Goal: Task Accomplishment & Management: Manage account settings

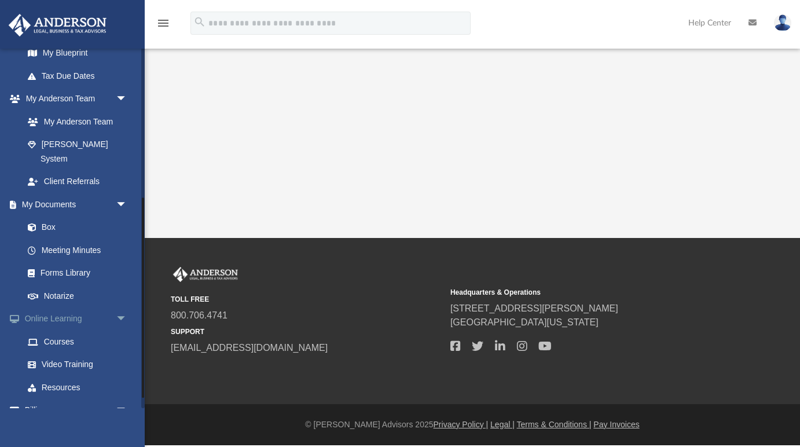
scroll to position [287, 0]
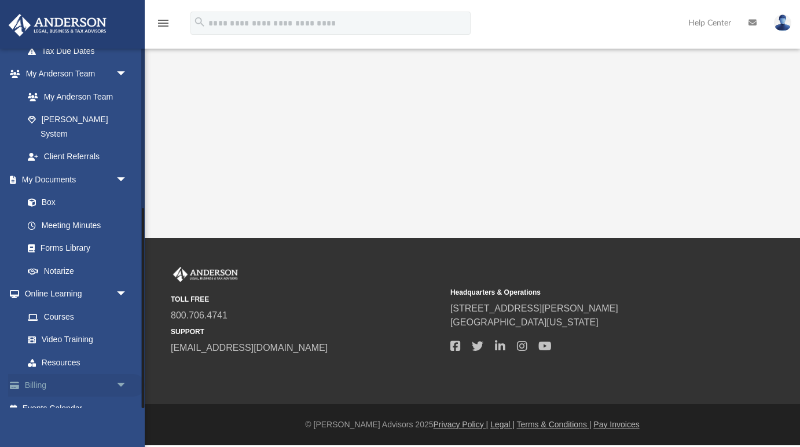
click at [43, 374] on link "Billing arrow_drop_down" at bounding box center [76, 385] width 137 height 23
click at [122, 374] on span "arrow_drop_down" at bounding box center [127, 386] width 23 height 24
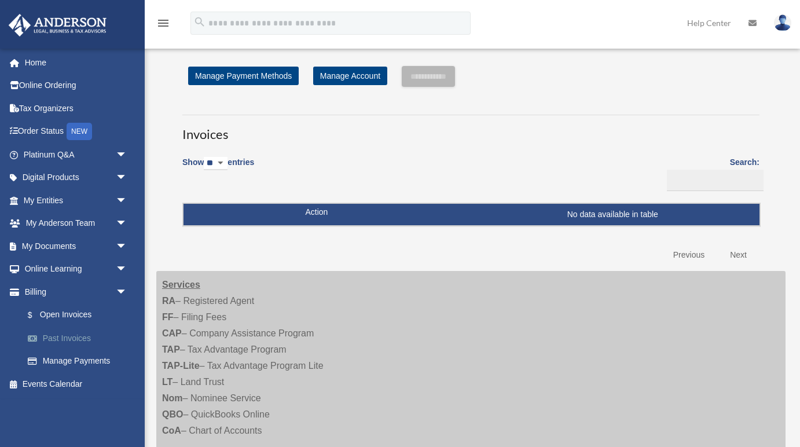
click at [70, 339] on link "Past Invoices" at bounding box center [80, 337] width 128 height 23
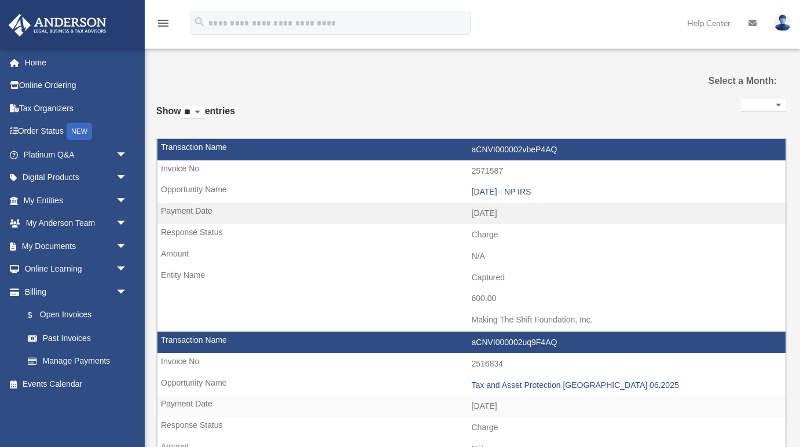
select select
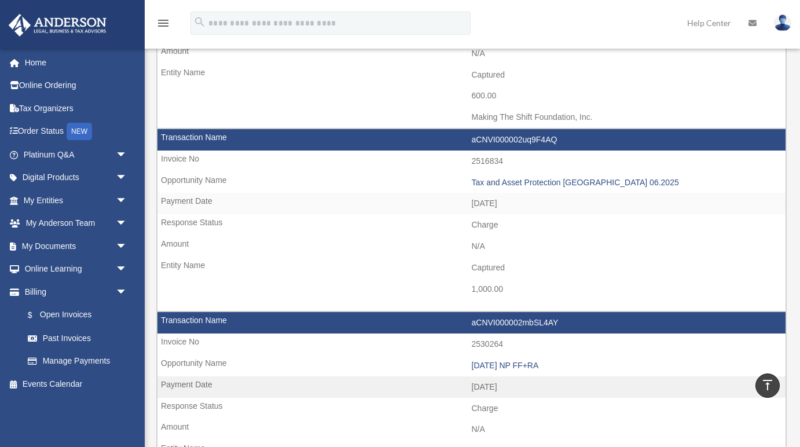
scroll to position [199, 0]
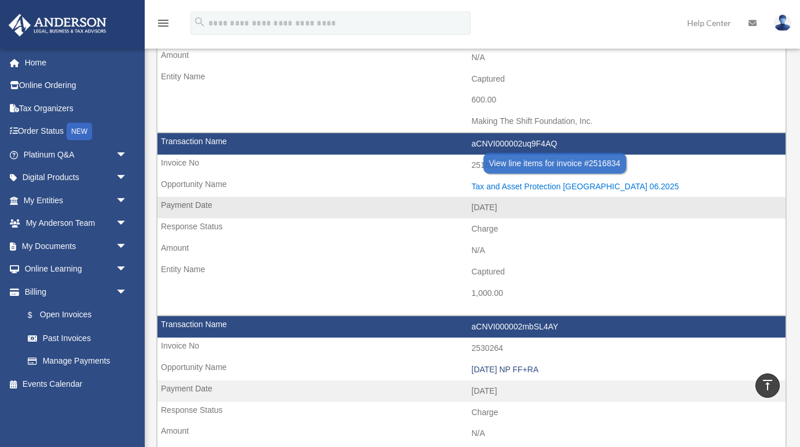
click at [564, 184] on div "Tax and Asset Protection Las Vegas 06.2025" at bounding box center [626, 187] width 309 height 10
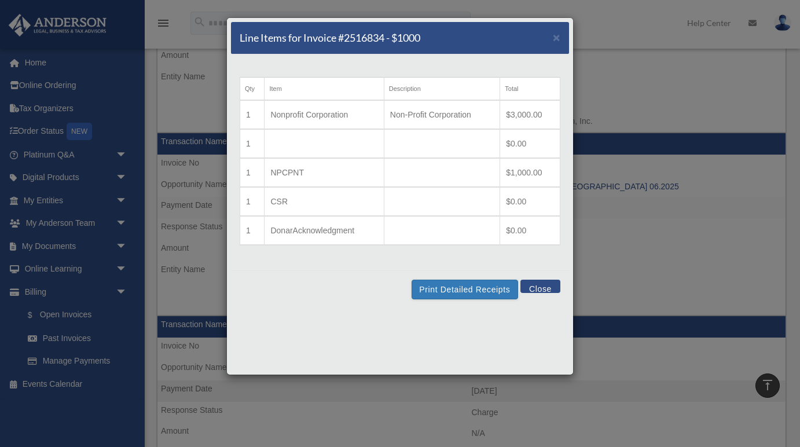
click at [296, 172] on td "NPCPNT" at bounding box center [324, 172] width 119 height 29
click at [303, 172] on td "NPCPNT" at bounding box center [324, 172] width 119 height 29
drag, startPoint x: 303, startPoint y: 172, endPoint x: 271, endPoint y: 175, distance: 32.5
click at [271, 175] on td "NPCPNT" at bounding box center [324, 172] width 119 height 29
copy td "NPCPNT"
